Goal: Task Accomplishment & Management: Manage account settings

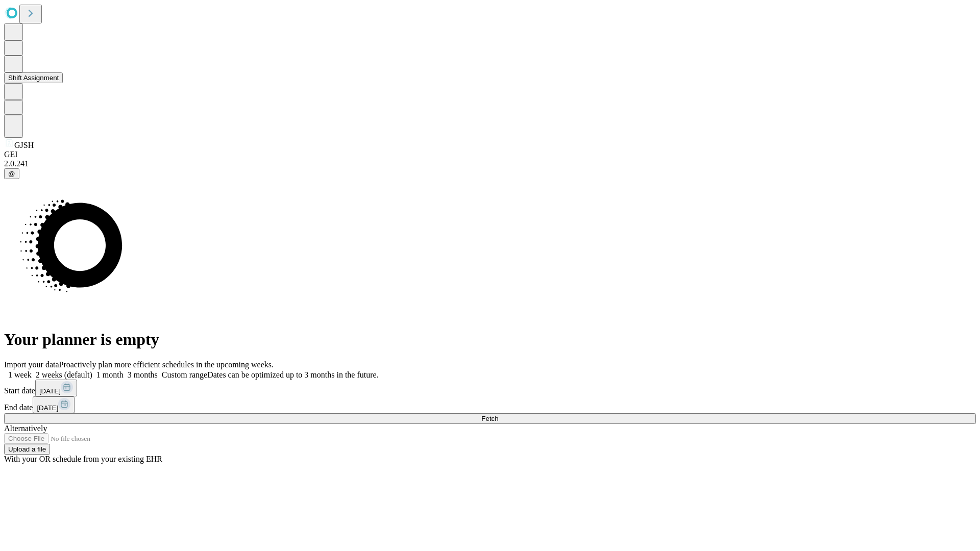
click at [63, 83] on button "Shift Assignment" at bounding box center [33, 77] width 59 height 11
